Goal: Task Accomplishment & Management: Manage account settings

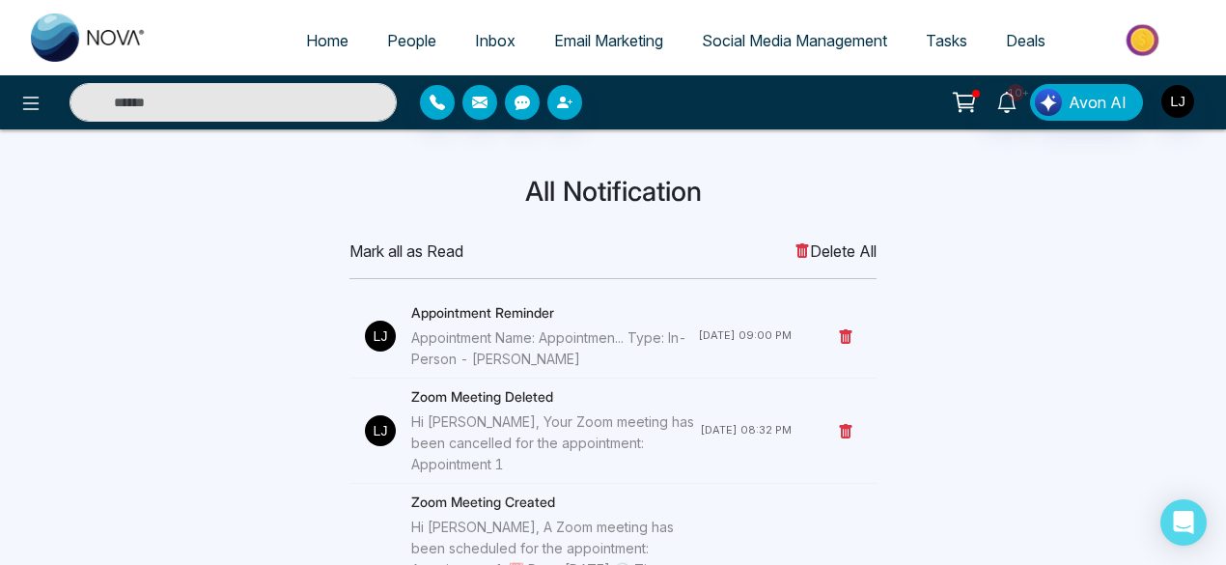
scroll to position [22, 0]
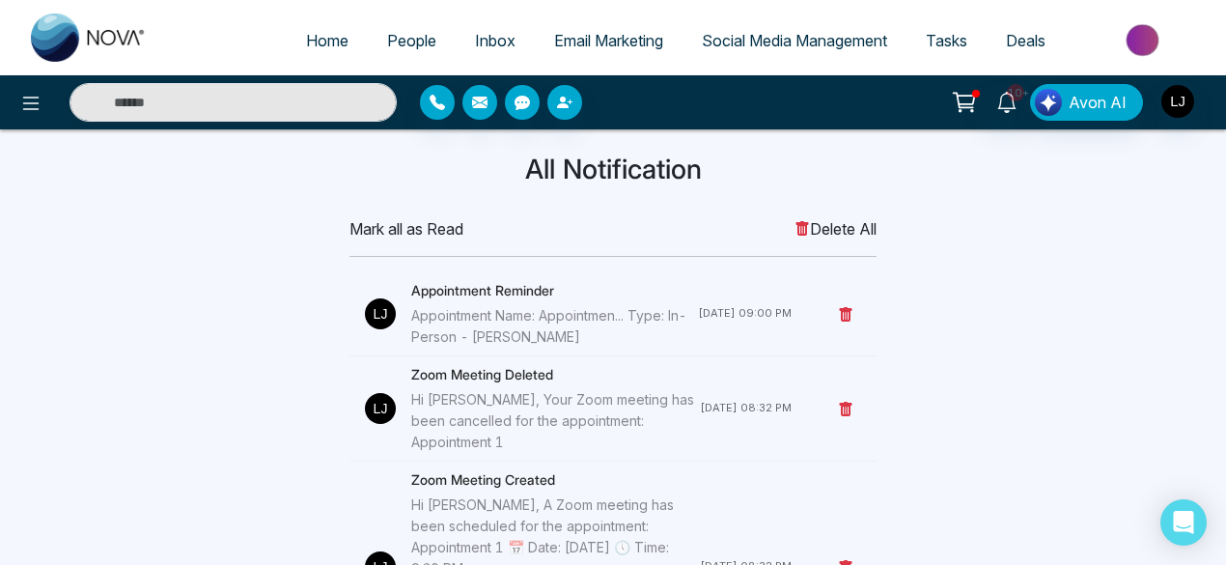
click at [493, 196] on div "Appointment Name: Appointmen... Type: In-Person - [PERSON_NAME]" at bounding box center [554, 326] width 287 height 42
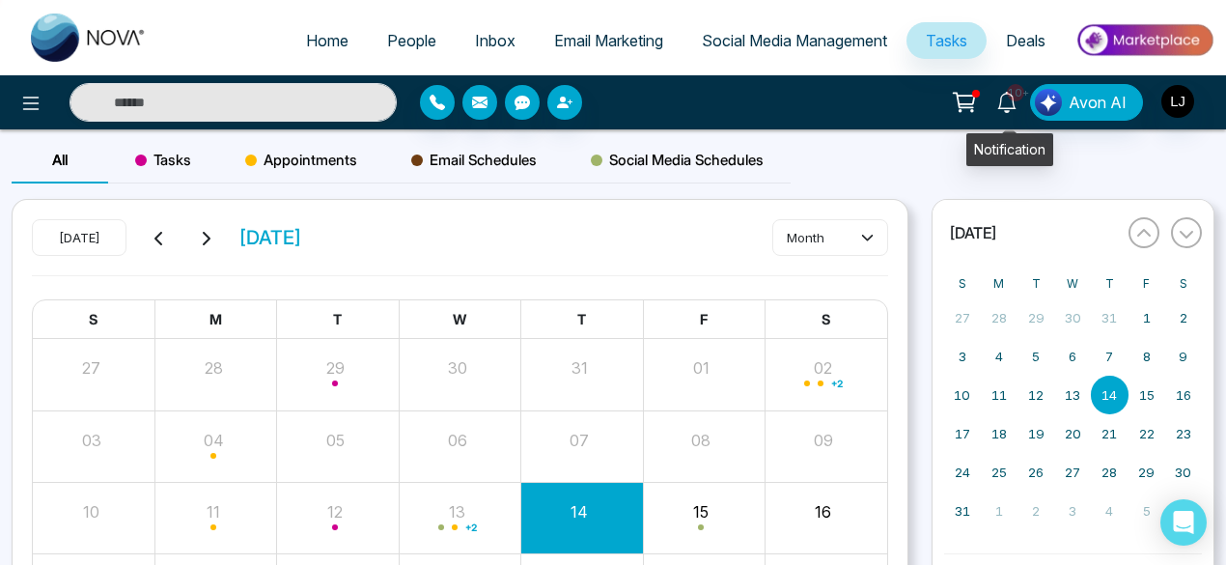
click at [1007, 105] on icon at bounding box center [1006, 102] width 21 height 21
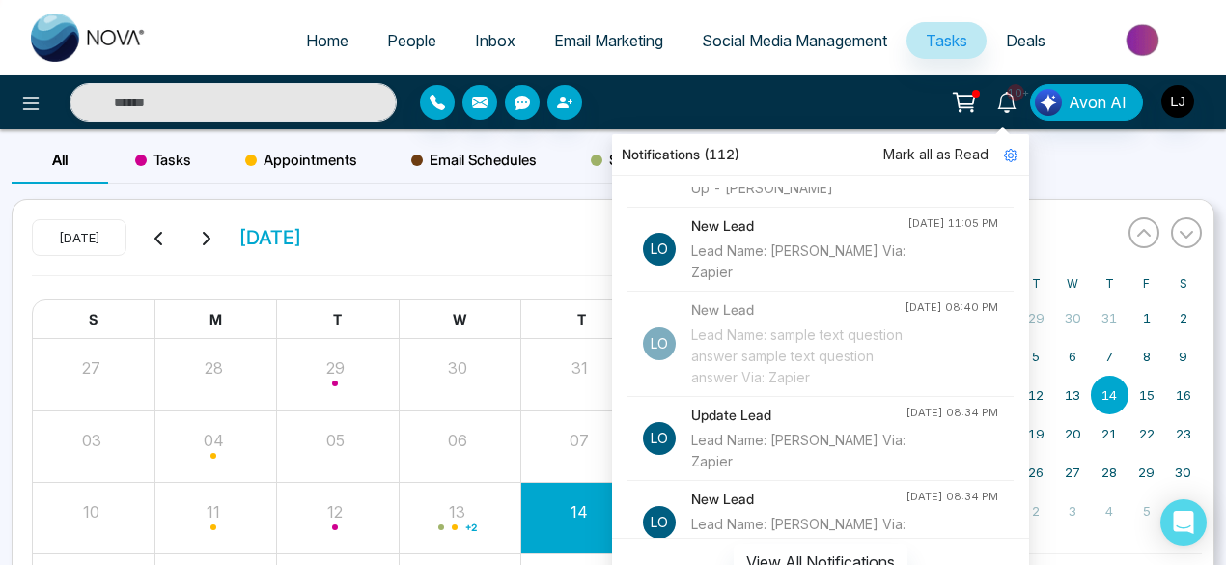
scroll to position [380, 0]
click at [747, 196] on div "Lead Name: [PERSON_NAME] Via: Zapier" at bounding box center [799, 260] width 216 height 42
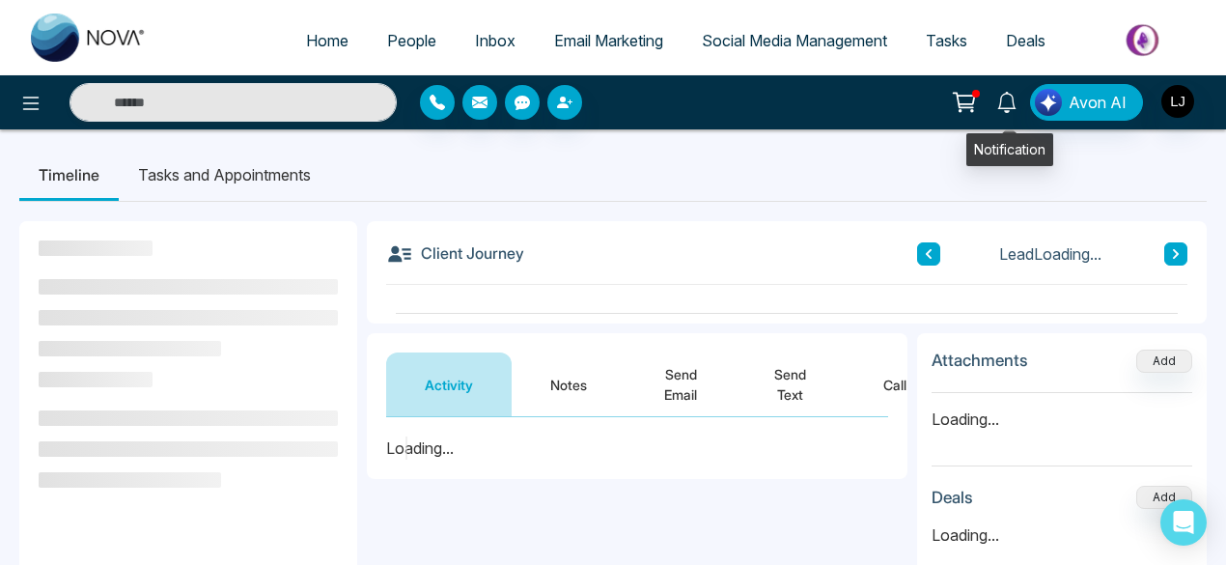
click at [1018, 99] on icon at bounding box center [1006, 102] width 21 height 21
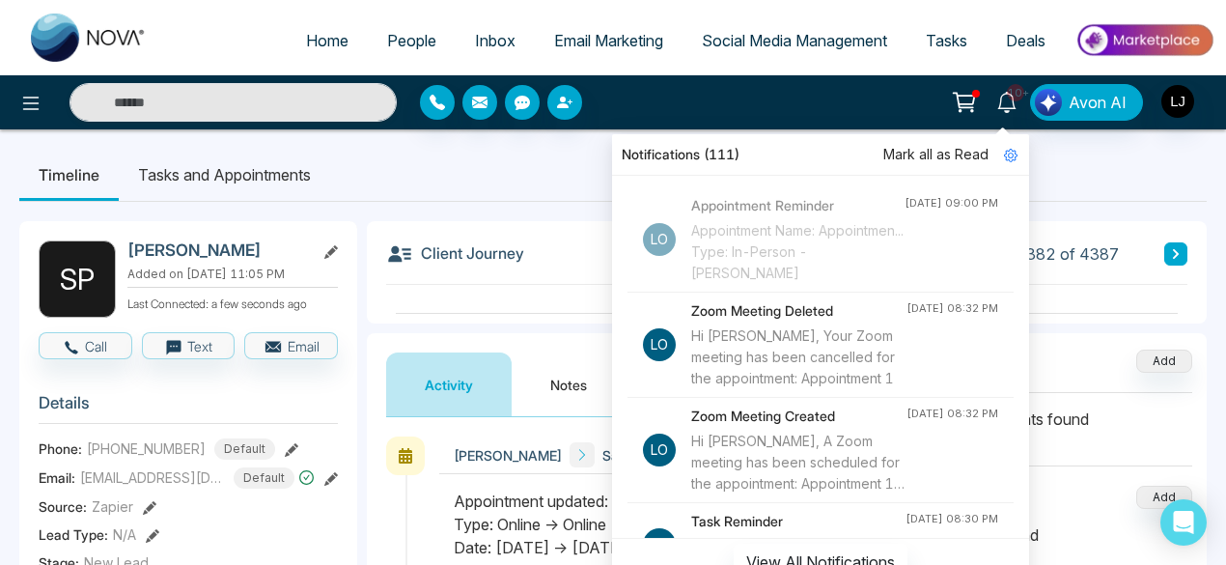
scroll to position [61, 0]
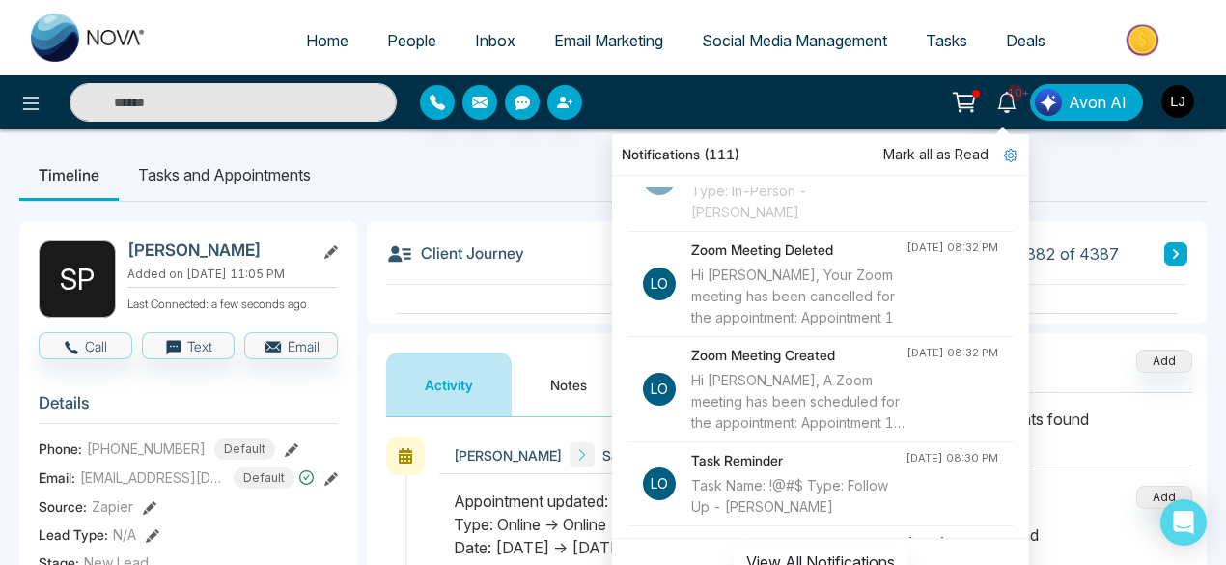
click at [770, 388] on div "Hi [PERSON_NAME], A Zoom meeting has been scheduled for the appointment: Appoin…" at bounding box center [798, 402] width 215 height 64
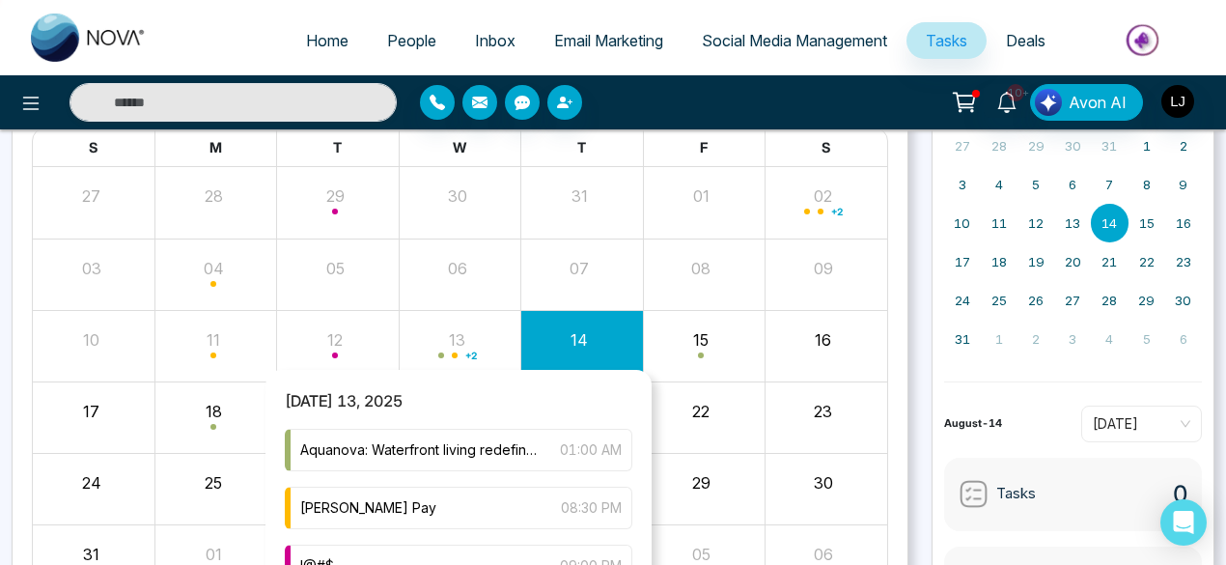
scroll to position [174, 0]
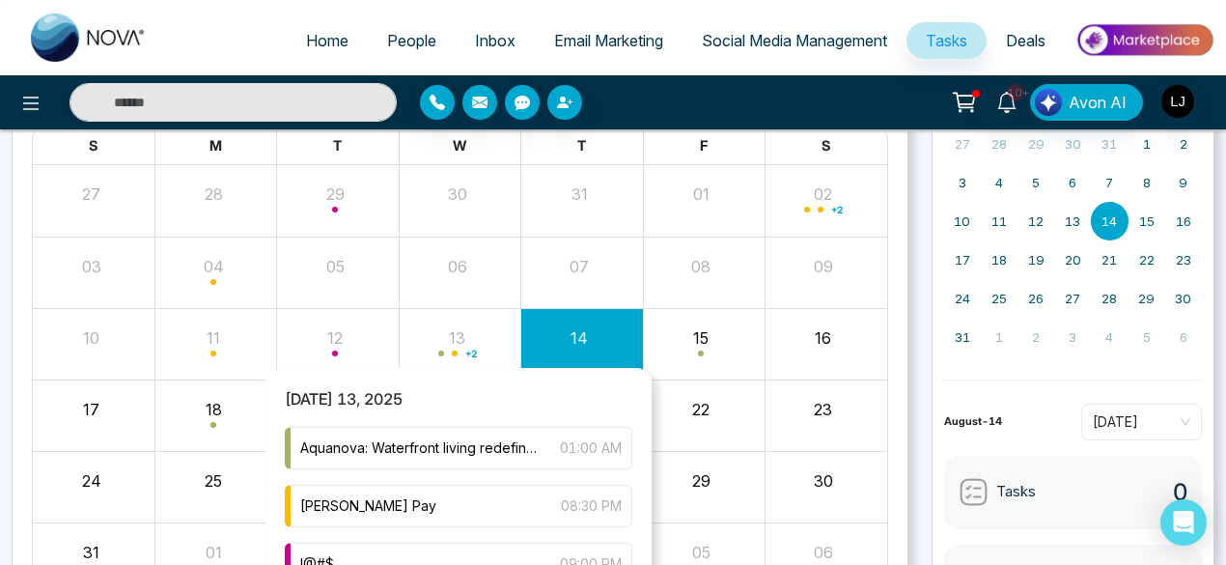
click at [466, 352] on span "+ 2" at bounding box center [471, 354] width 12 height 8
click at [465, 449] on span "Aquanova: Waterfront living redefined! 🌊 43-storey condo in Lakeview Village wi…" at bounding box center [420, 447] width 240 height 21
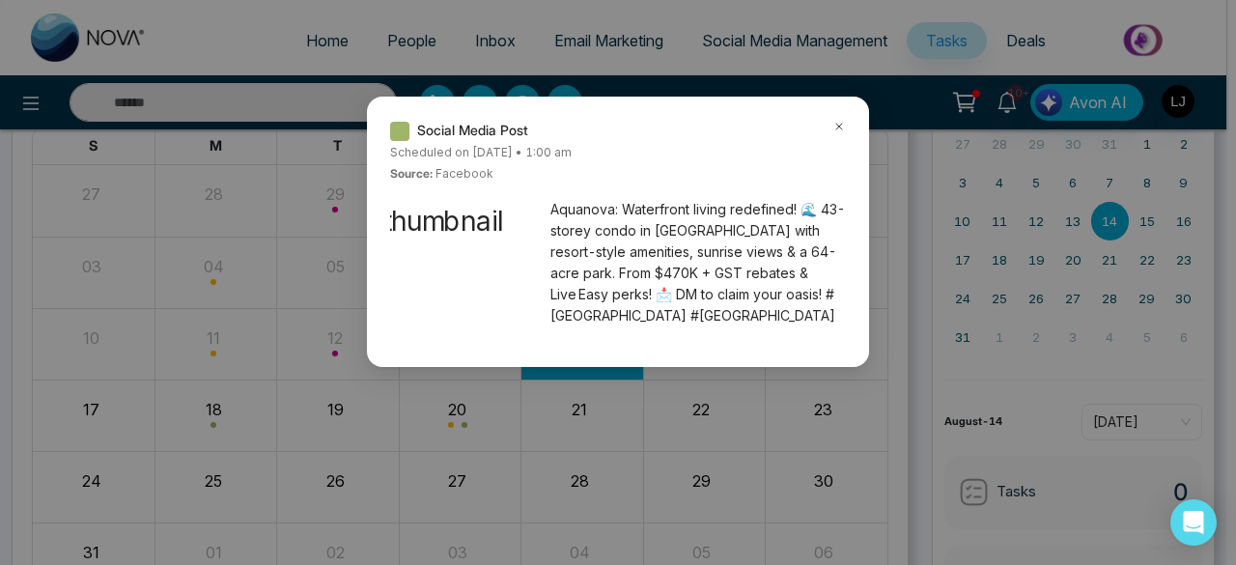
click at [842, 128] on icon at bounding box center [839, 127] width 14 height 14
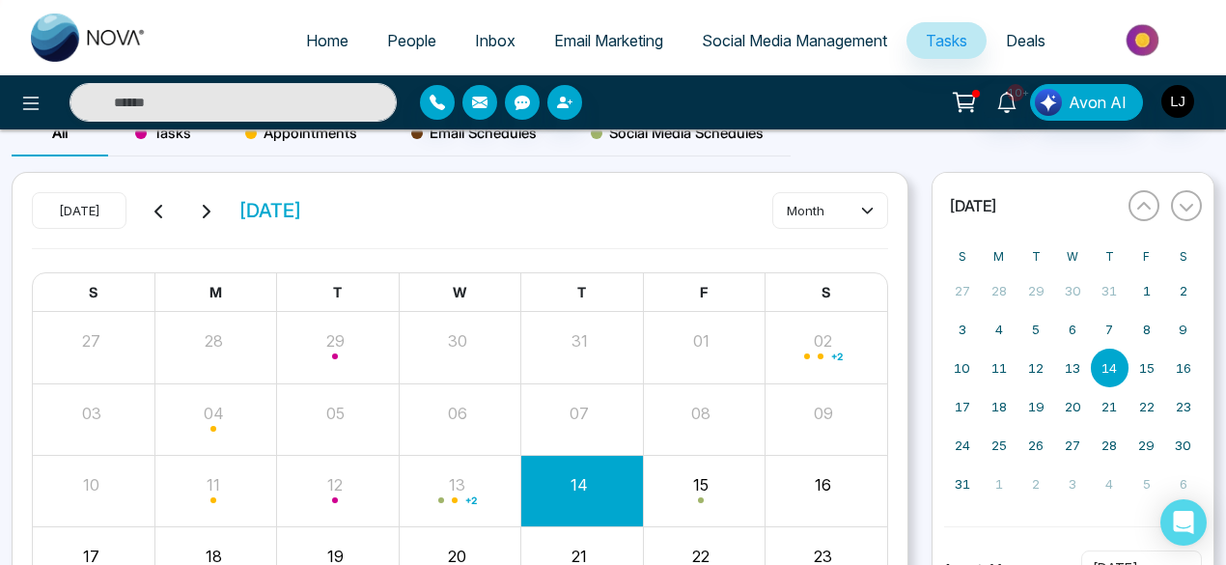
scroll to position [0, 0]
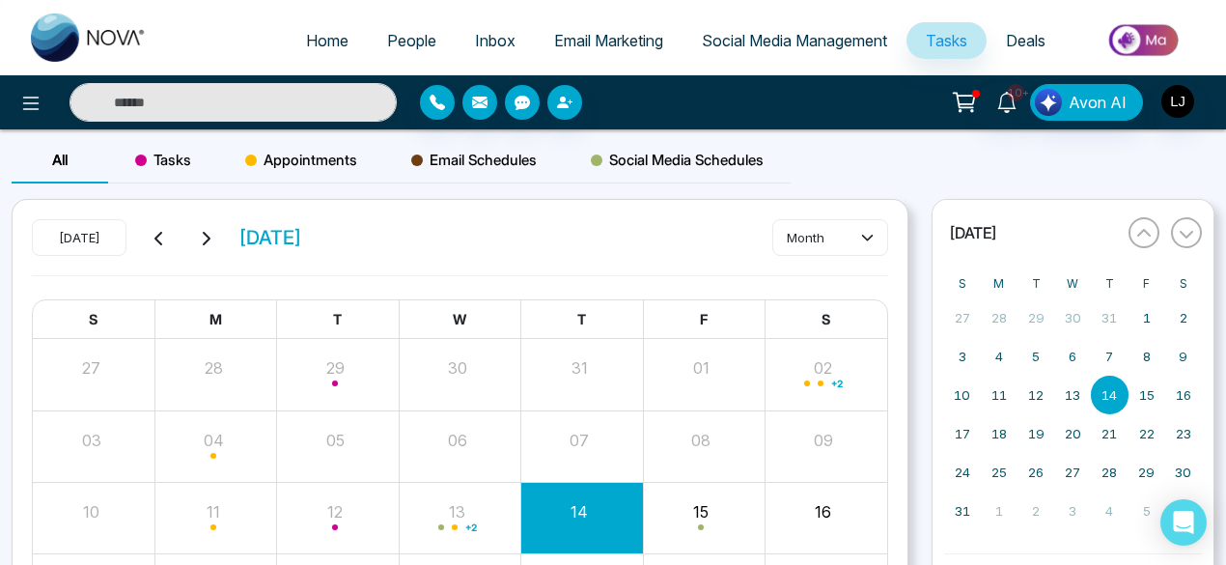
click at [302, 155] on span "Appointments" at bounding box center [301, 160] width 112 height 23
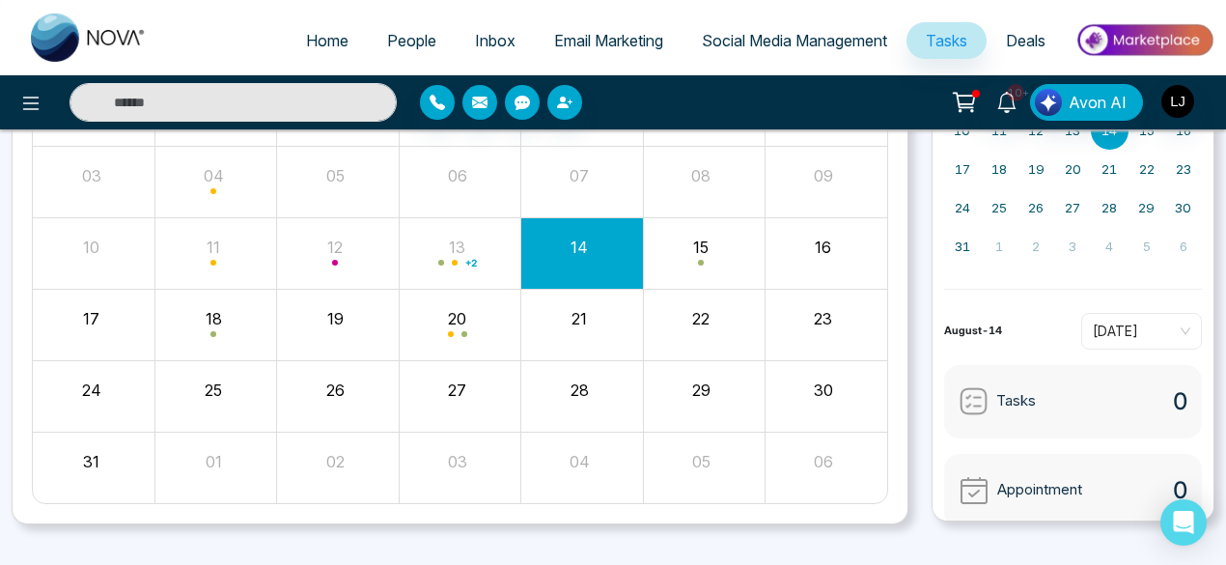
scroll to position [266, 0]
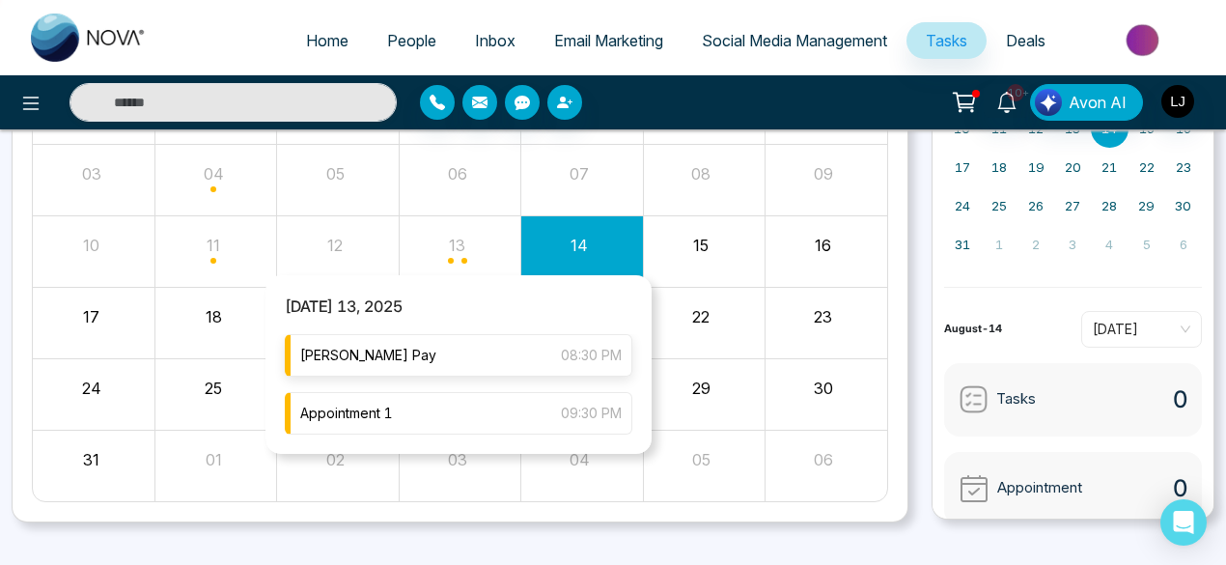
click at [410, 351] on div "Lokesh Pay 08:30 PM" at bounding box center [459, 355] width 348 height 42
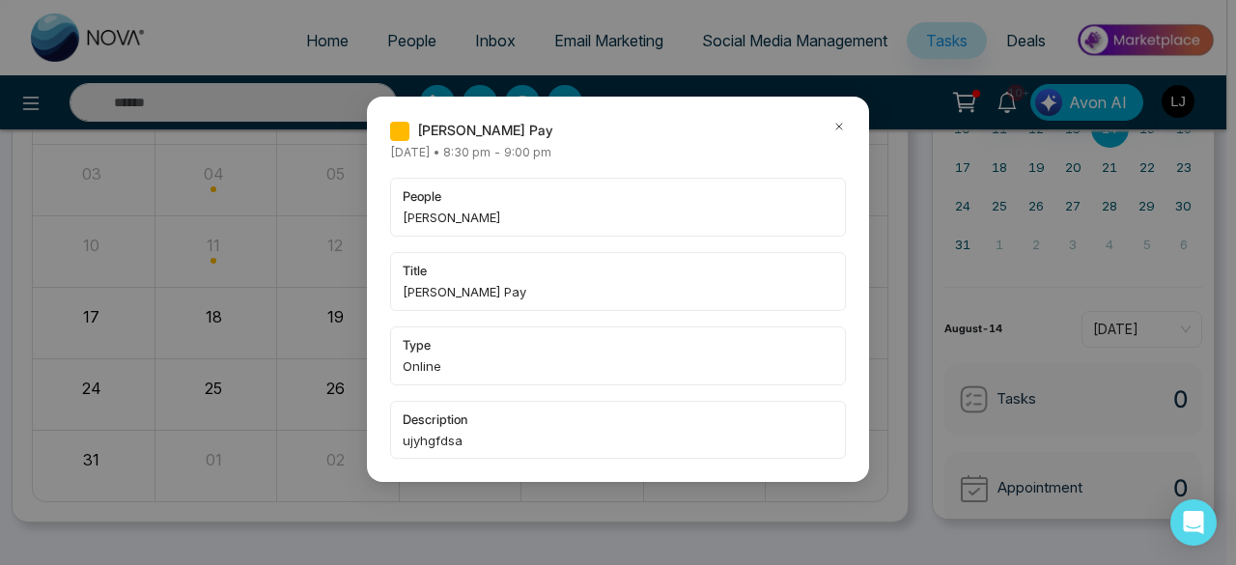
click at [838, 127] on icon at bounding box center [839, 127] width 6 height 6
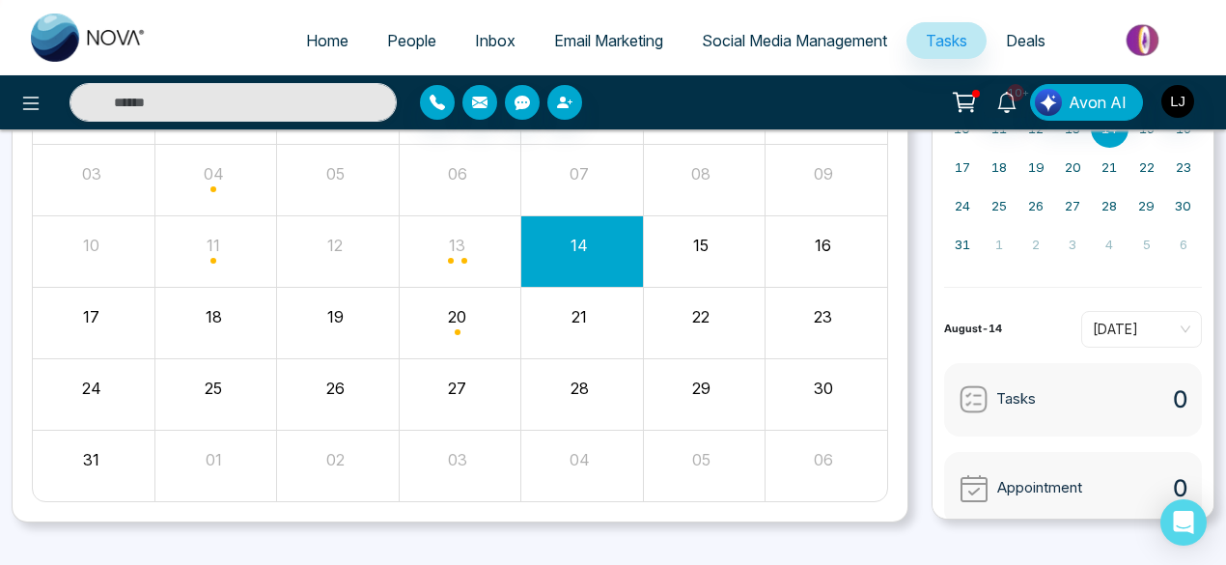
scroll to position [0, 0]
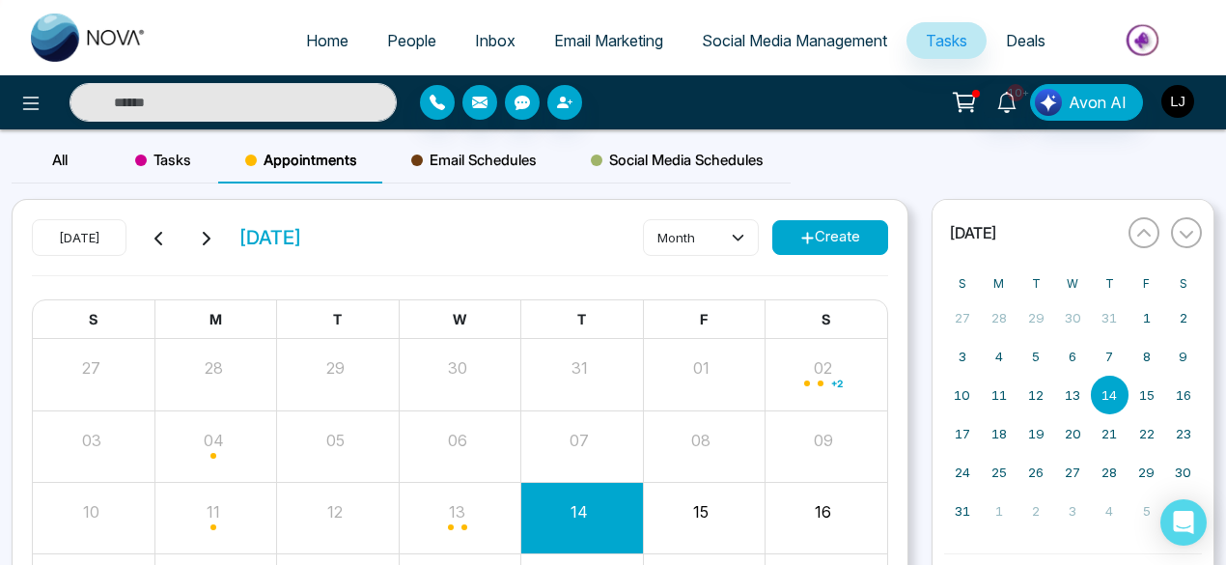
click at [1176, 107] on img "button" at bounding box center [1178, 101] width 33 height 33
